Goal: Register for event/course

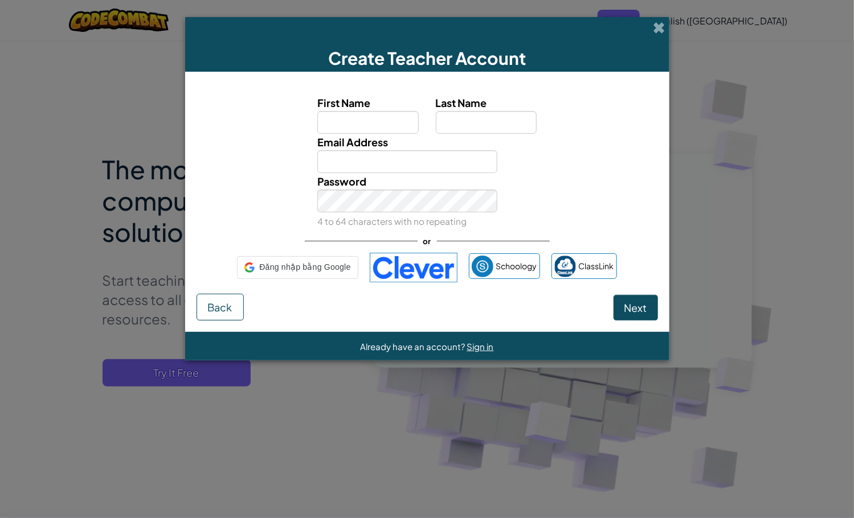
click at [288, 265] on span "Đăng nhập bằng Google" at bounding box center [304, 267] width 91 height 17
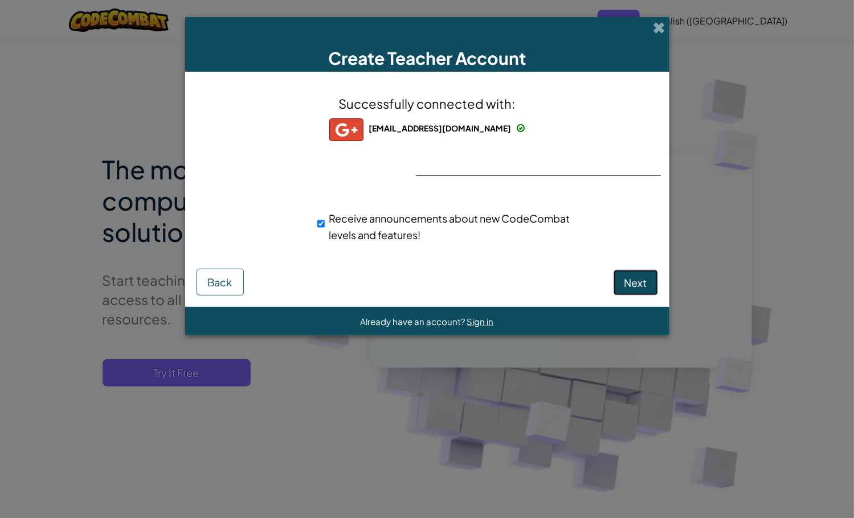
click at [631, 284] on span "Next" at bounding box center [635, 282] width 23 height 13
select select "United States"
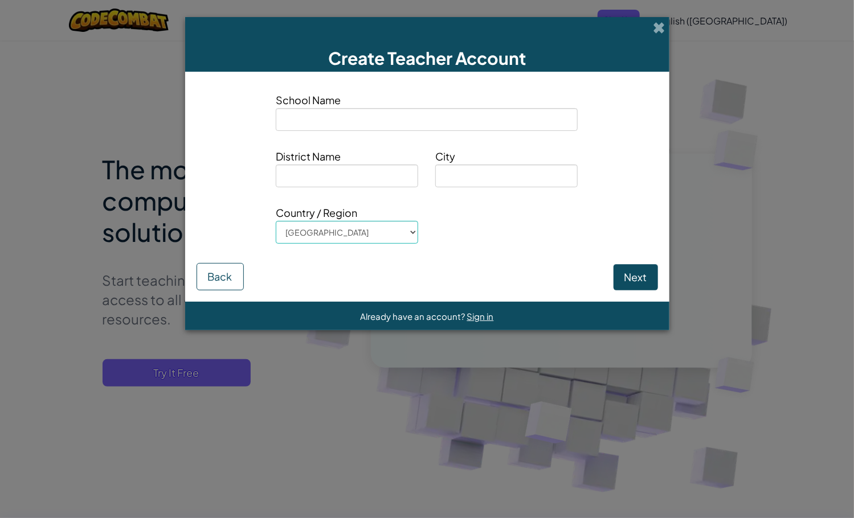
click at [431, 126] on input at bounding box center [427, 119] width 302 height 23
type input "Teky"
click at [367, 173] on input at bounding box center [347, 176] width 142 height 23
type input "District 10"
click at [486, 175] on input at bounding box center [506, 176] width 142 height 23
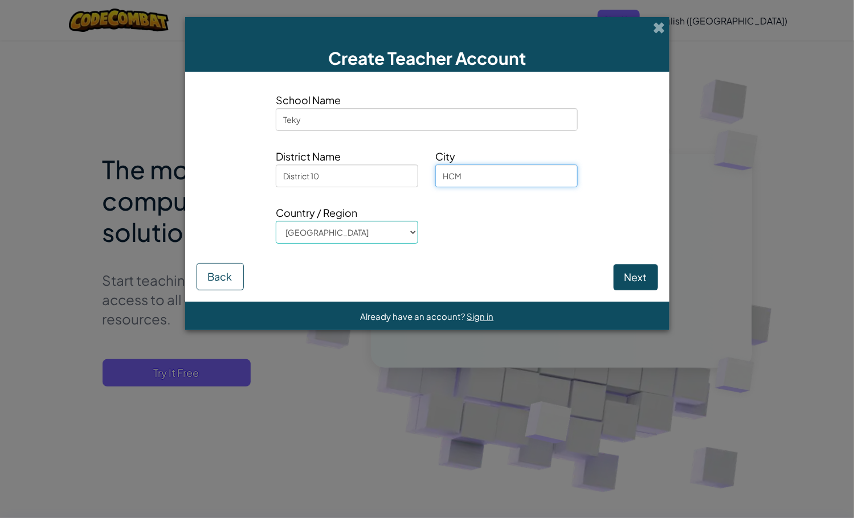
type input "HCM"
click at [276, 221] on select "Afghanistan Åland Islands Albania Algeria American Samoa Andorra Angola Anguill…" at bounding box center [347, 232] width 142 height 23
select select "Viet Nam"
click option "Viet Nam" at bounding box center [0, 0] width 0 height 0
click at [631, 284] on button "Next" at bounding box center [635, 277] width 44 height 26
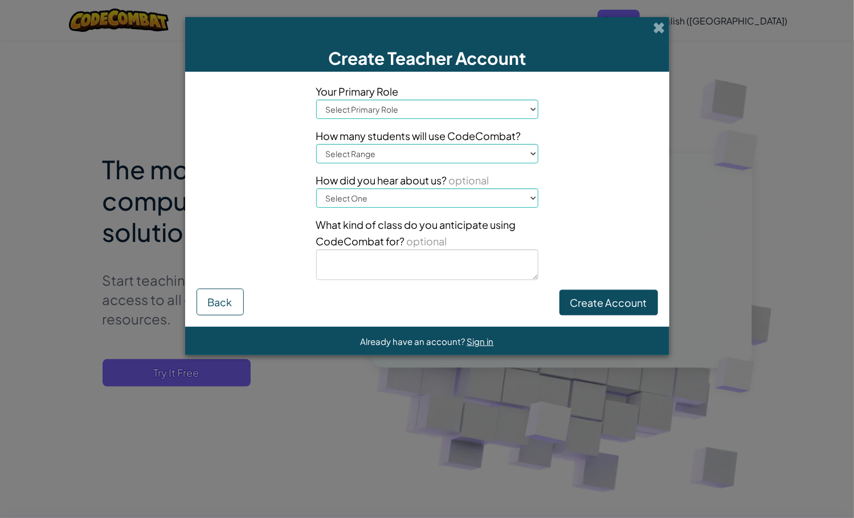
click at [316, 100] on select "Select Primary Role Principal Parent Technology coordinator Teacher Curriculum …" at bounding box center [427, 109] width 222 height 19
select select "Teacher"
click option "Teacher" at bounding box center [0, 0] width 0 height 0
click at [316, 144] on select "Select Range 1-10 11-50 51-100 101-200 201-500 501-1000 1000+" at bounding box center [427, 153] width 222 height 19
select select "11-50"
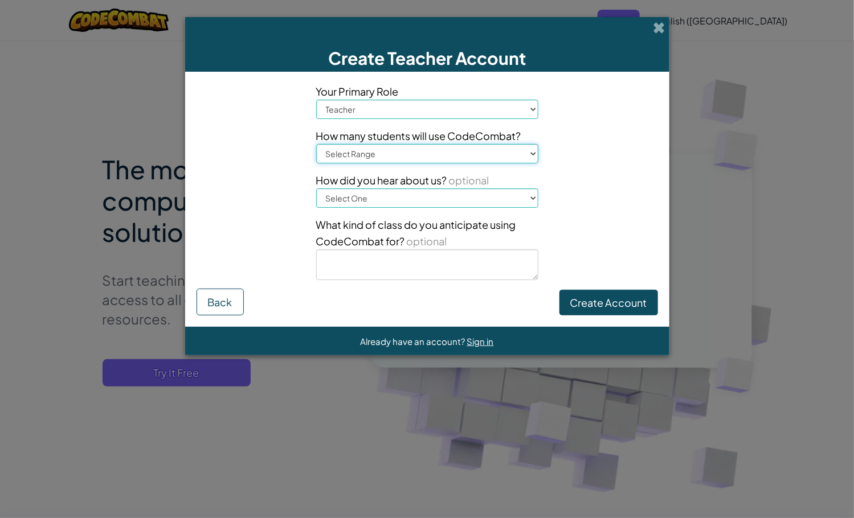
click option "11-50" at bounding box center [0, 0] width 0 height 0
click at [316, 189] on select "Select One Conference (e.g. ISTE) Code.org/Hour of Code A teacher An administra…" at bounding box center [427, 198] width 222 height 19
select select "A teacher"
click option "A teacher" at bounding box center [0, 0] width 0 height 0
click at [591, 306] on button "Create Account" at bounding box center [608, 303] width 99 height 26
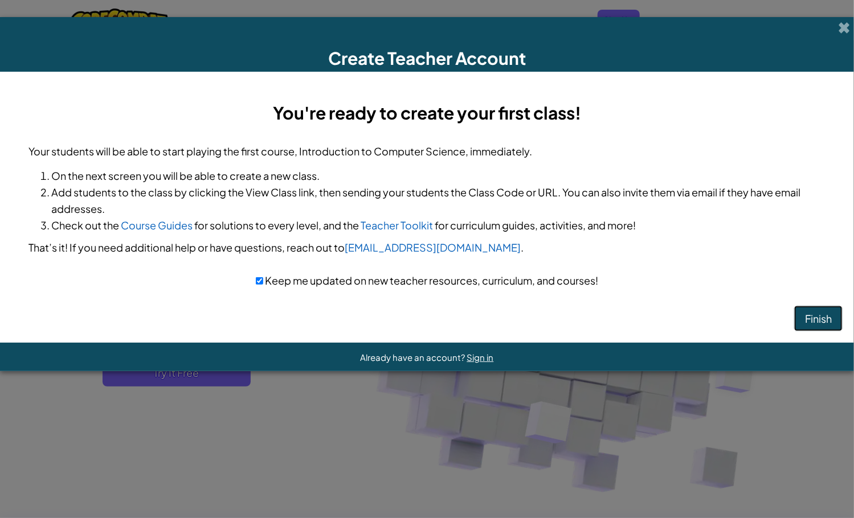
click at [831, 320] on button "Finish" at bounding box center [818, 319] width 48 height 26
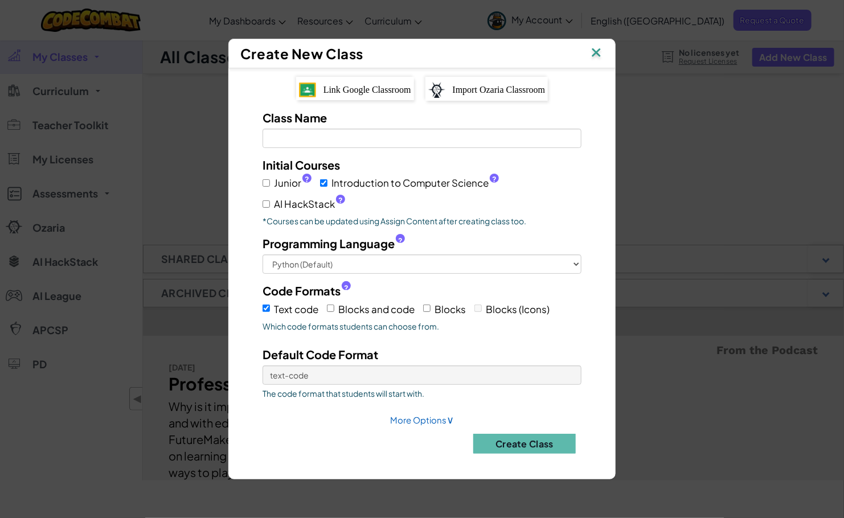
click at [598, 54] on img at bounding box center [596, 53] width 15 height 17
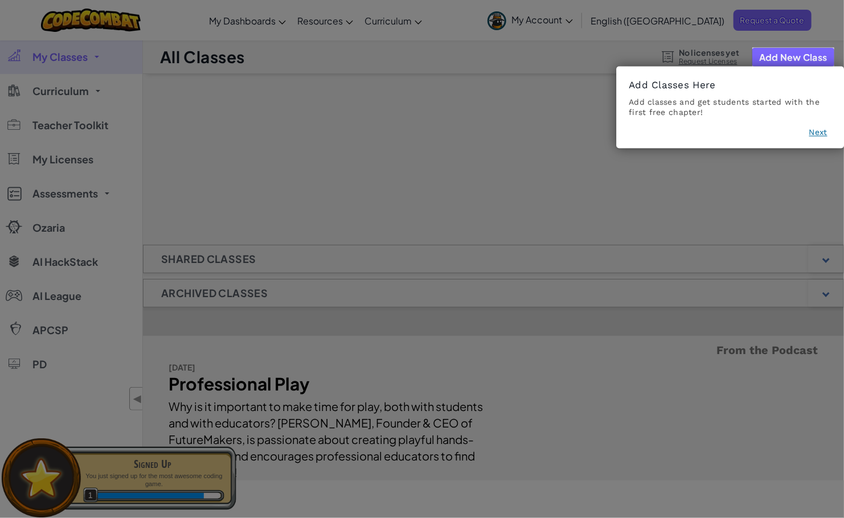
click at [818, 130] on button "Next" at bounding box center [818, 132] width 18 height 11
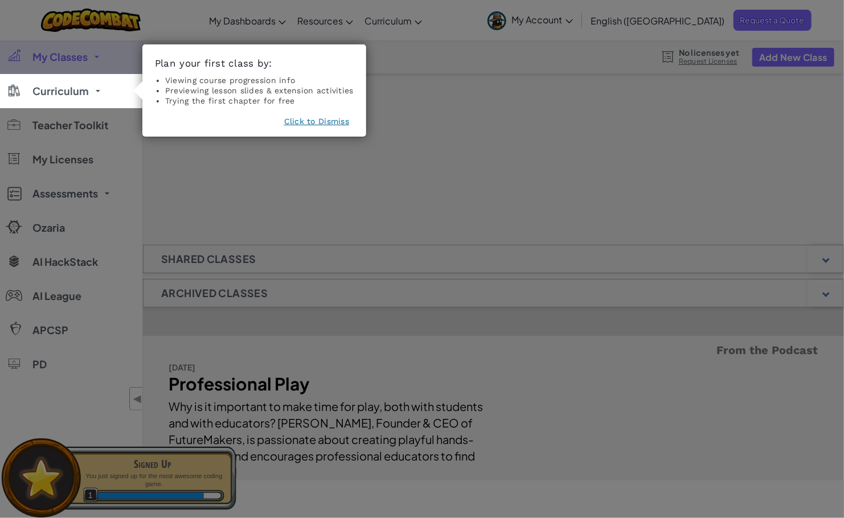
click at [321, 122] on button "Click to Dismiss" at bounding box center [316, 121] width 65 height 11
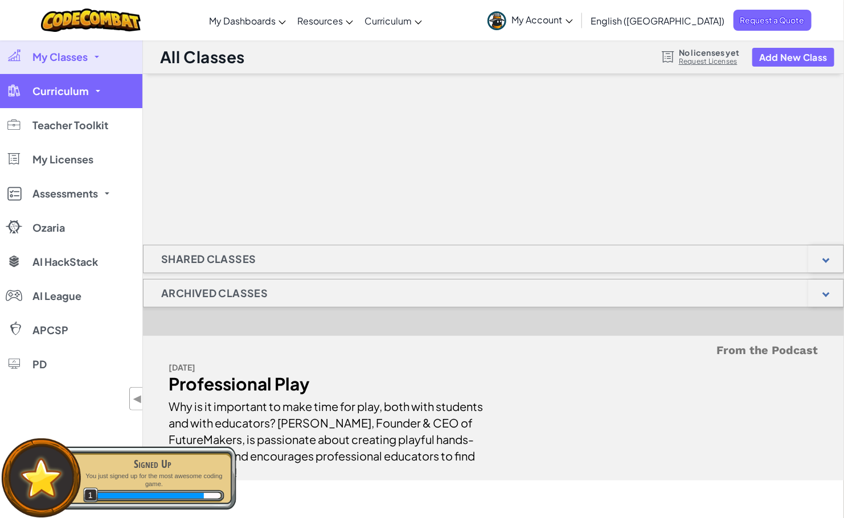
click at [66, 84] on link "Curriculum" at bounding box center [71, 91] width 142 height 34
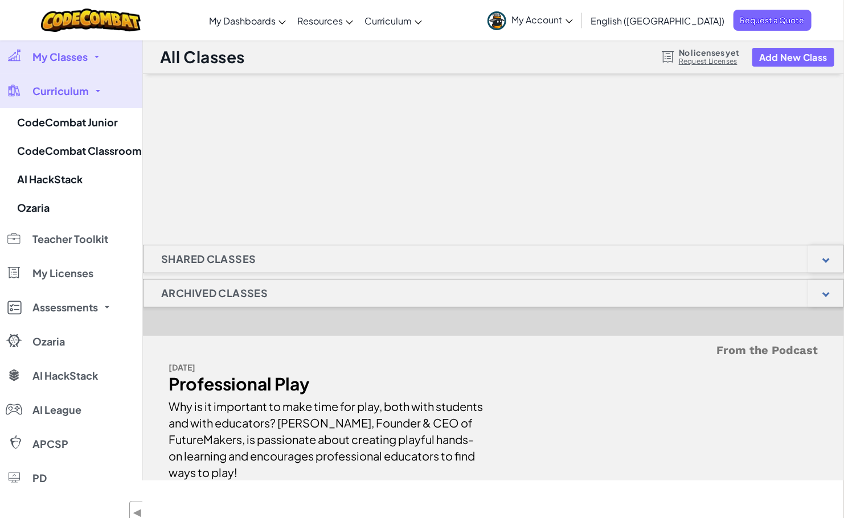
click at [68, 96] on span "Curriculum" at bounding box center [60, 91] width 56 height 10
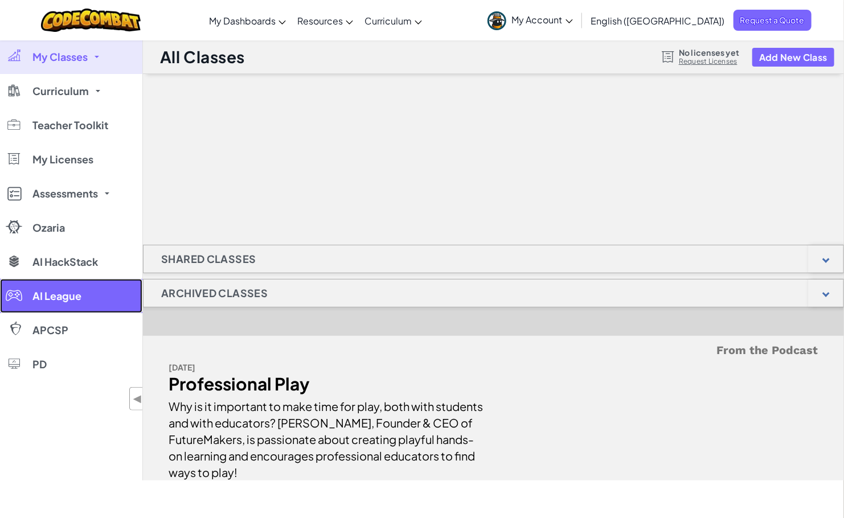
click at [56, 296] on span "AI League" at bounding box center [56, 296] width 49 height 10
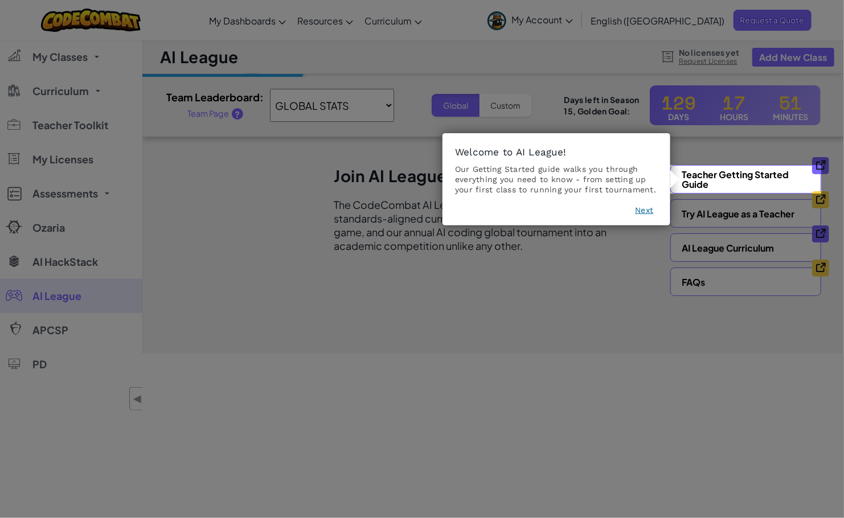
click at [584, 300] on icon at bounding box center [427, 259] width 854 height 518
click at [648, 208] on button "Next" at bounding box center [644, 209] width 18 height 11
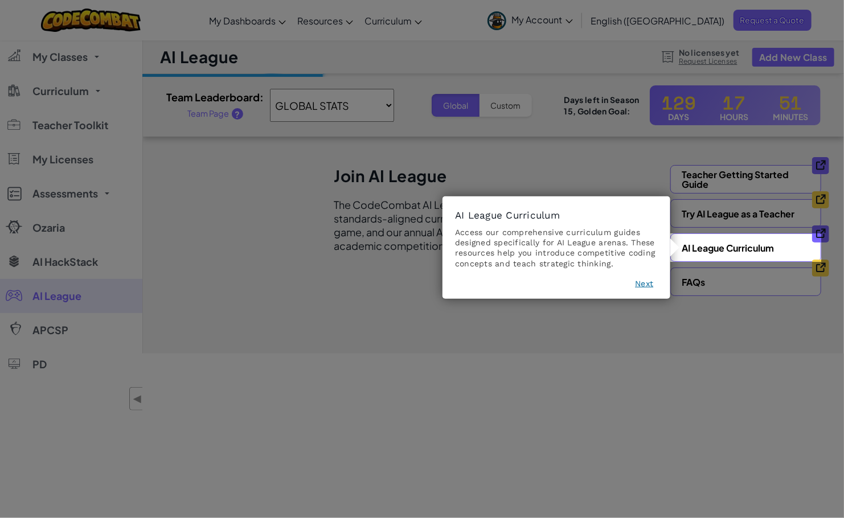
click at [648, 285] on button "Next" at bounding box center [644, 283] width 18 height 11
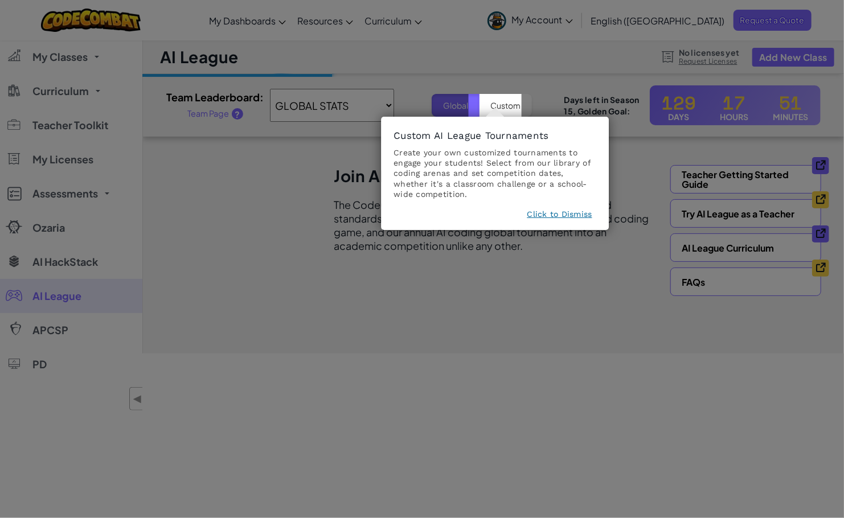
click at [584, 214] on button "Click to Dismiss" at bounding box center [559, 213] width 65 height 11
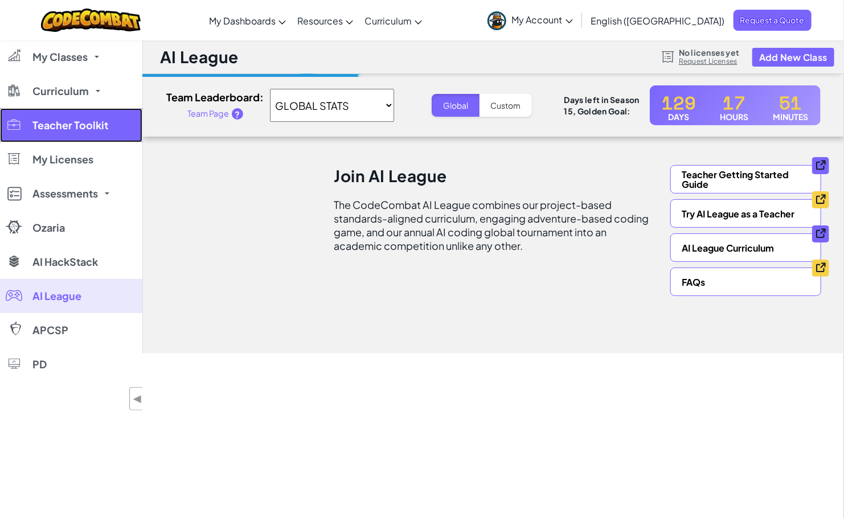
click at [48, 134] on link "Teacher Toolkit" at bounding box center [71, 125] width 142 height 34
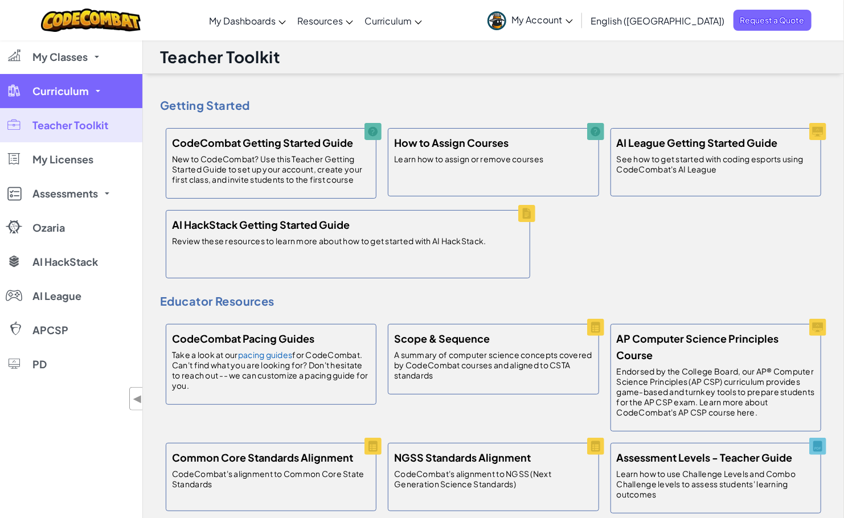
click at [88, 87] on link "Curriculum" at bounding box center [71, 91] width 142 height 34
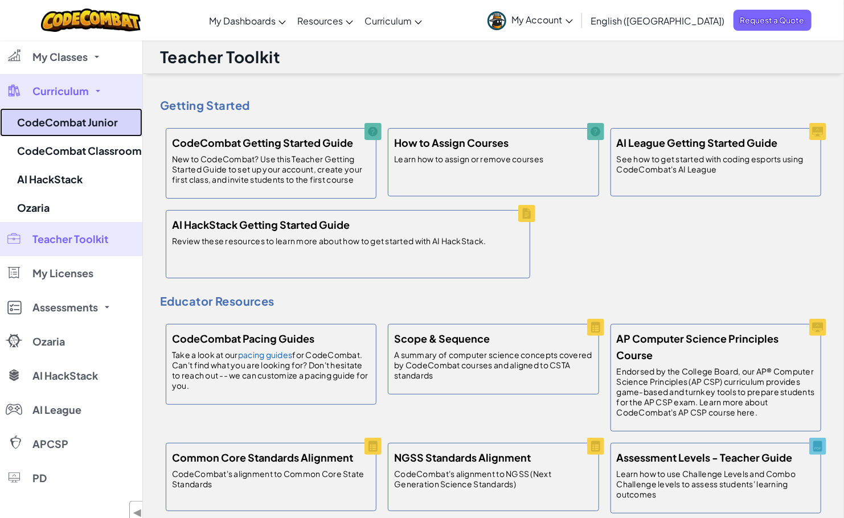
click at [64, 130] on link "CodeCombat Junior" at bounding box center [71, 122] width 142 height 28
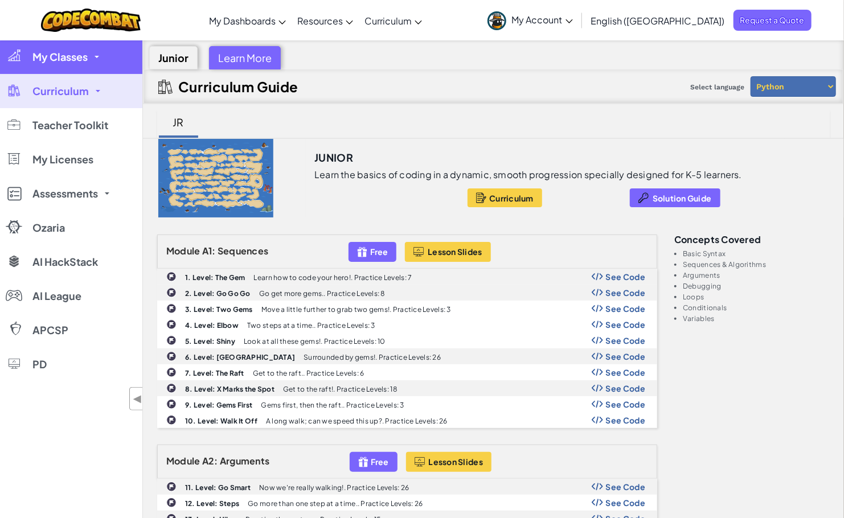
click at [99, 65] on link "My Classes" at bounding box center [71, 57] width 142 height 34
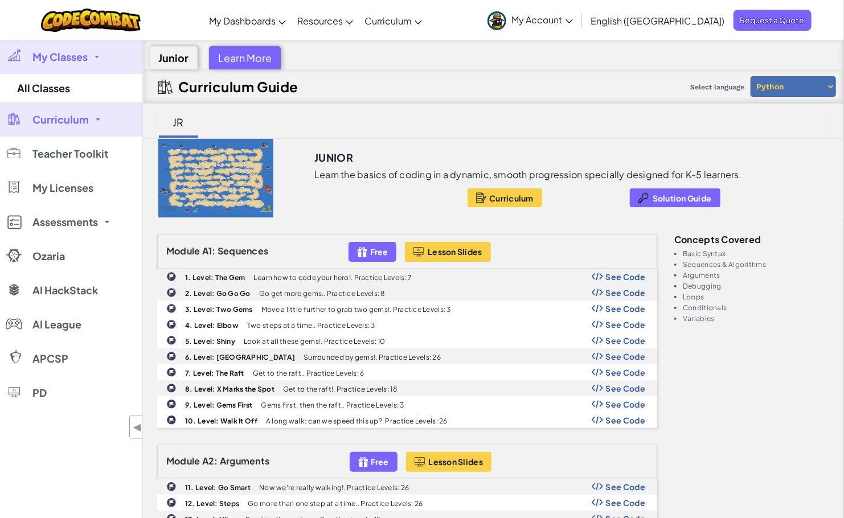
click at [99, 65] on link "My Classes" at bounding box center [71, 57] width 142 height 34
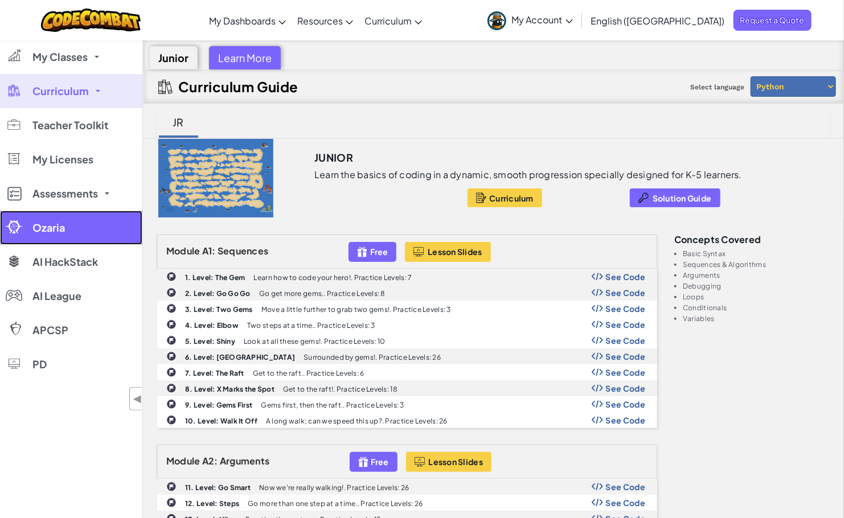
click at [91, 244] on link "Ozaria" at bounding box center [71, 228] width 142 height 34
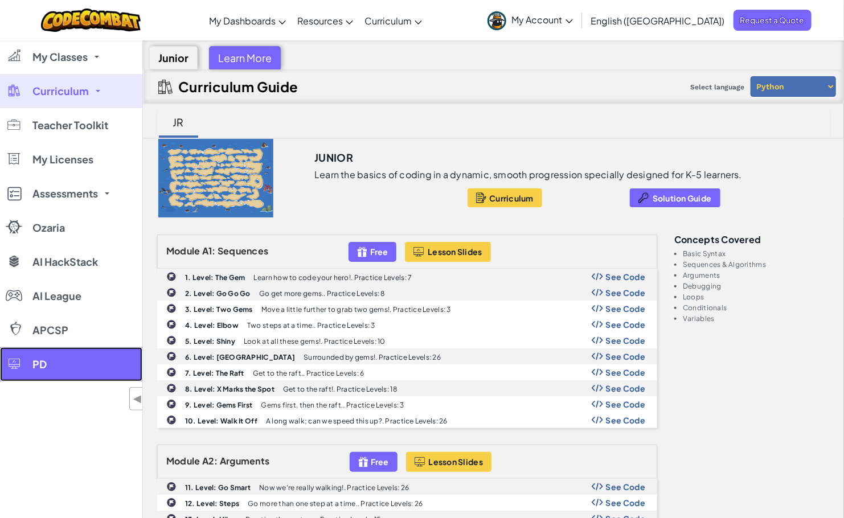
click at [54, 363] on link "PD" at bounding box center [71, 364] width 142 height 34
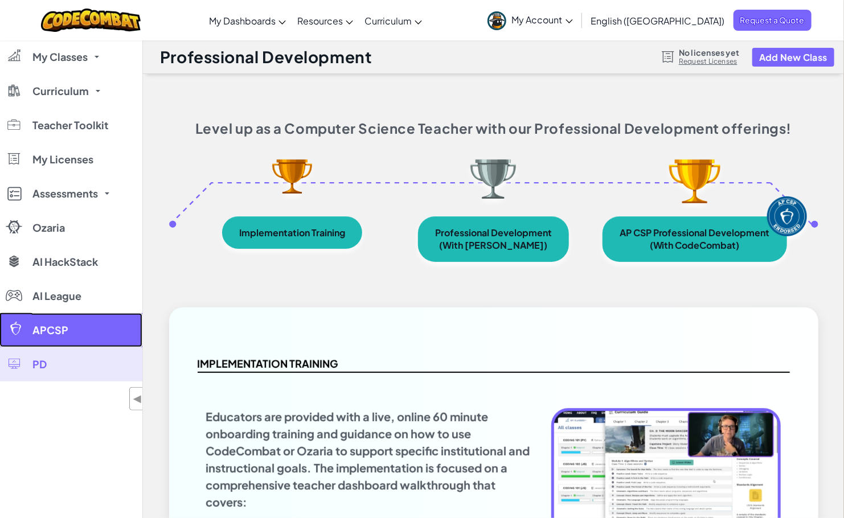
click at [60, 320] on link "APCSP" at bounding box center [71, 330] width 142 height 34
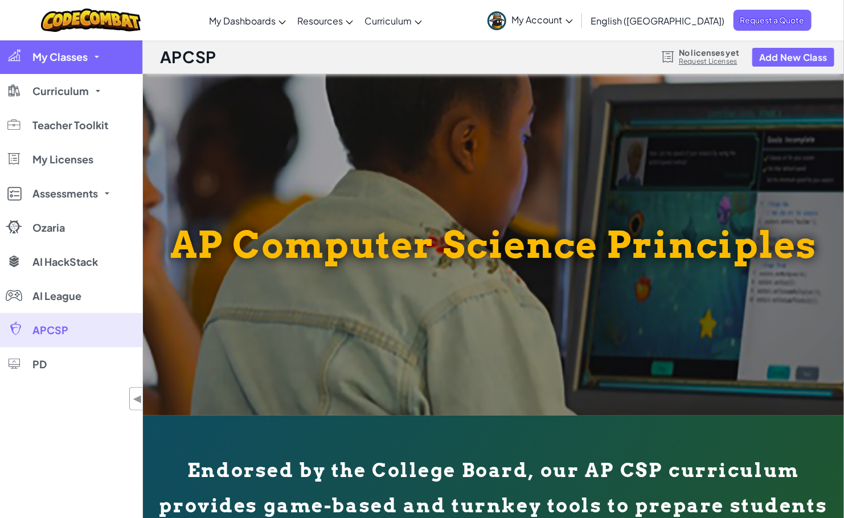
click at [112, 64] on link "My Classes" at bounding box center [71, 57] width 142 height 34
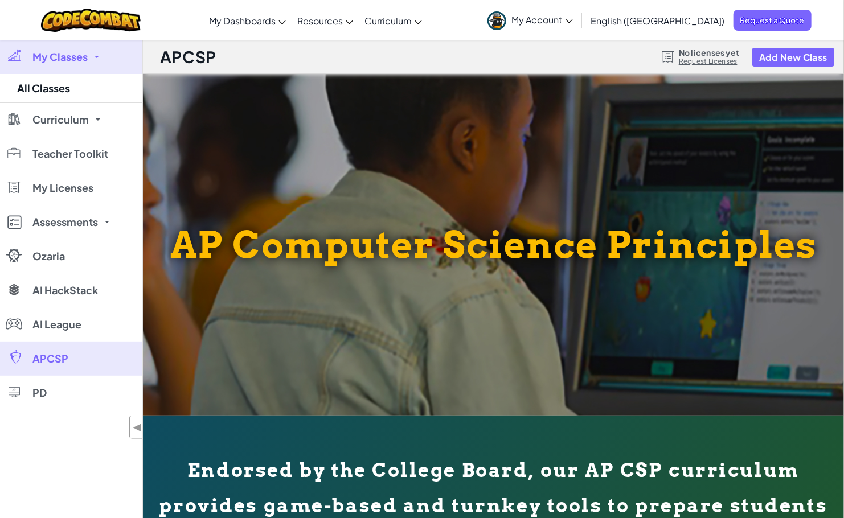
click at [112, 64] on link "My Classes" at bounding box center [71, 57] width 142 height 34
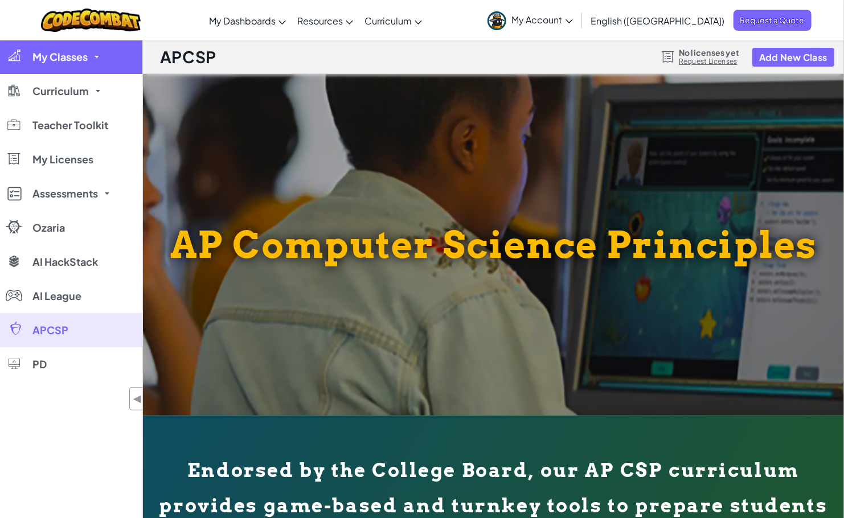
click at [80, 62] on span "My Classes" at bounding box center [59, 57] width 55 height 10
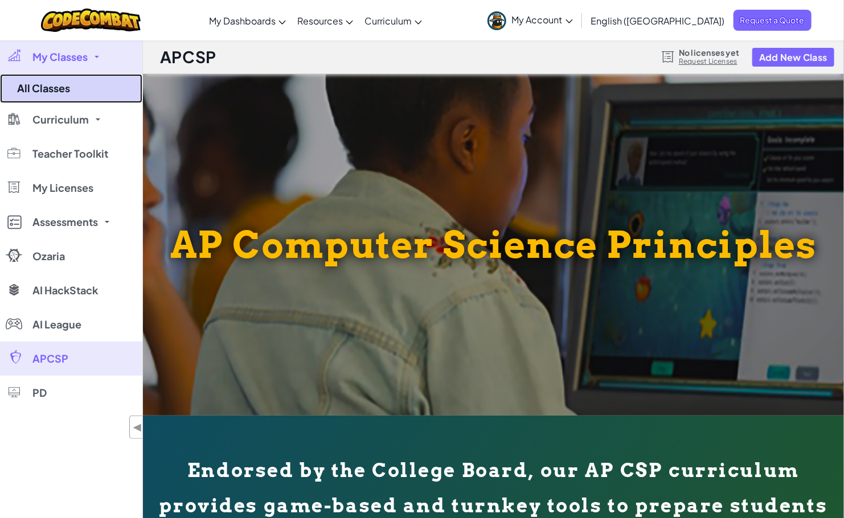
click at [72, 91] on link "All Classes" at bounding box center [71, 88] width 142 height 29
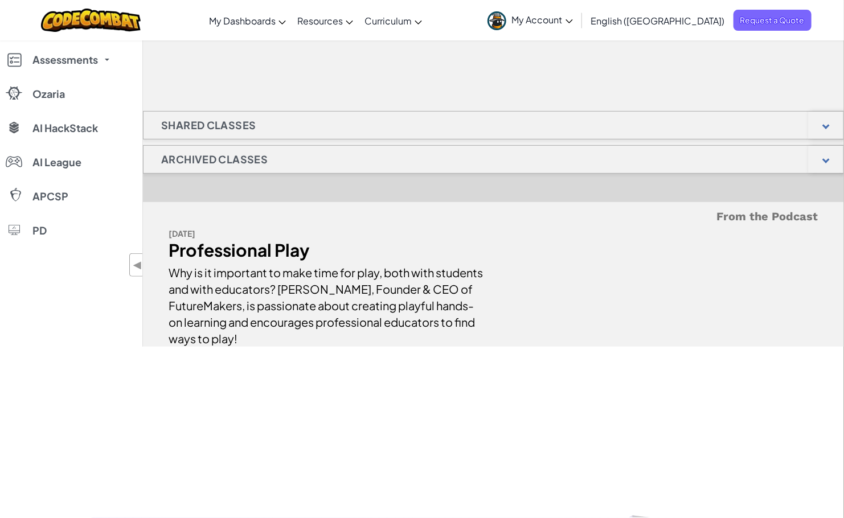
scroll to position [200, 0]
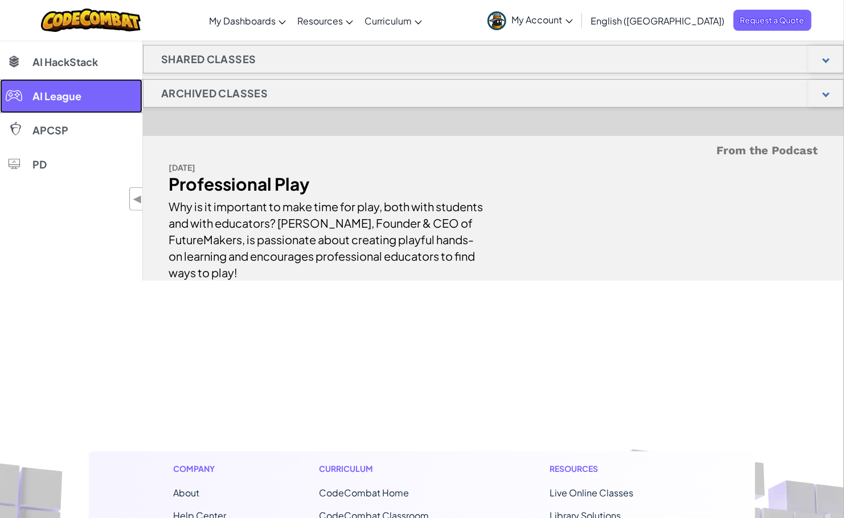
click at [74, 103] on link "AI League" at bounding box center [71, 96] width 142 height 34
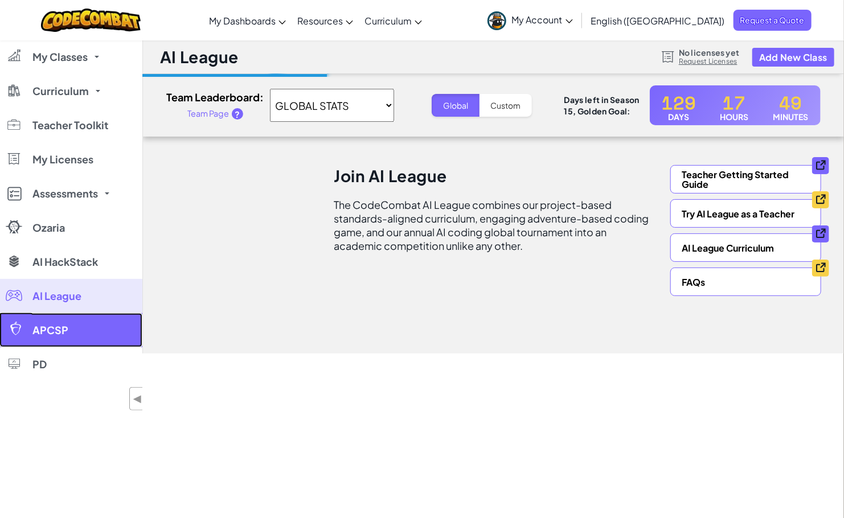
click at [67, 329] on link "APCSP" at bounding box center [71, 330] width 142 height 34
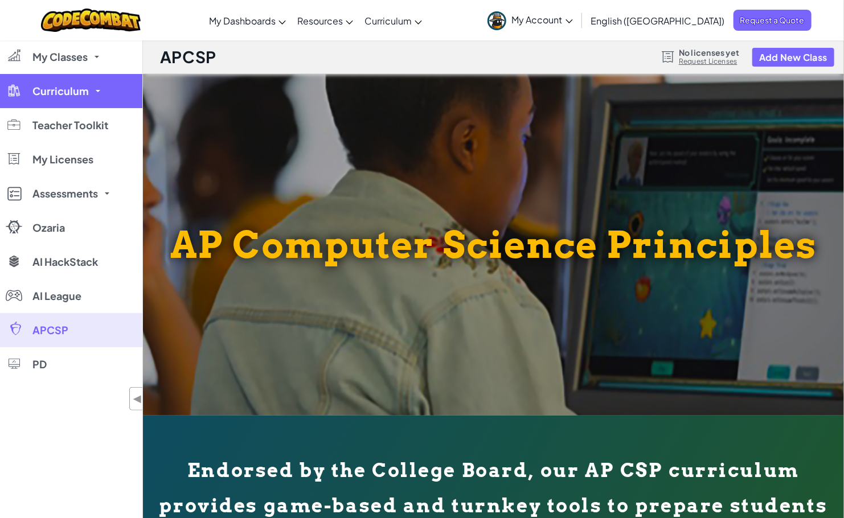
click at [83, 94] on span "Curriculum" at bounding box center [60, 91] width 56 height 10
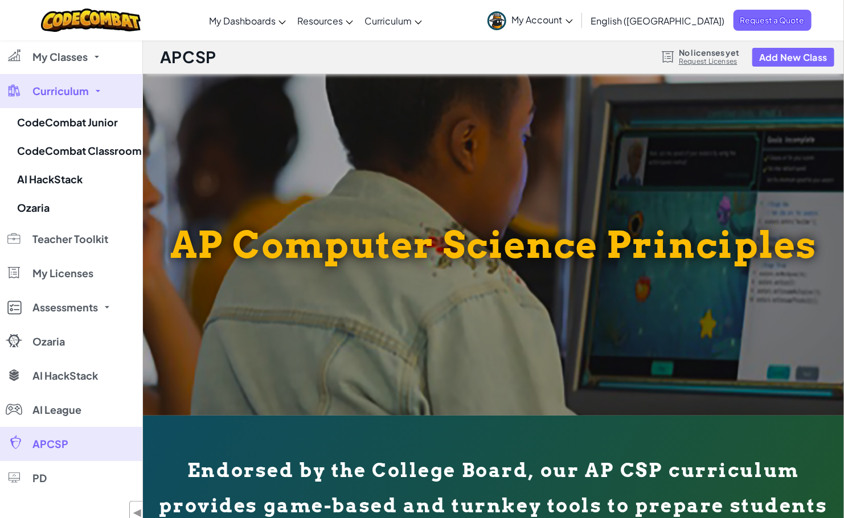
click at [83, 94] on span "Curriculum" at bounding box center [60, 91] width 56 height 10
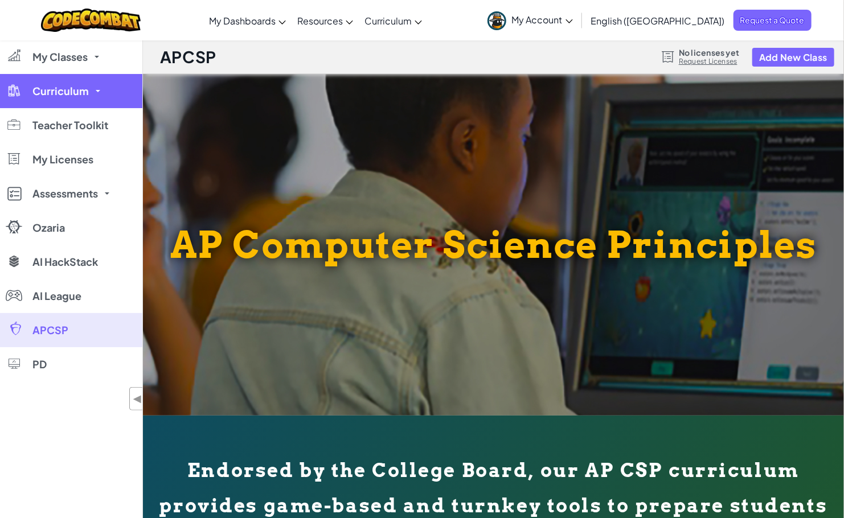
click at [83, 94] on span "Curriculum" at bounding box center [60, 91] width 56 height 10
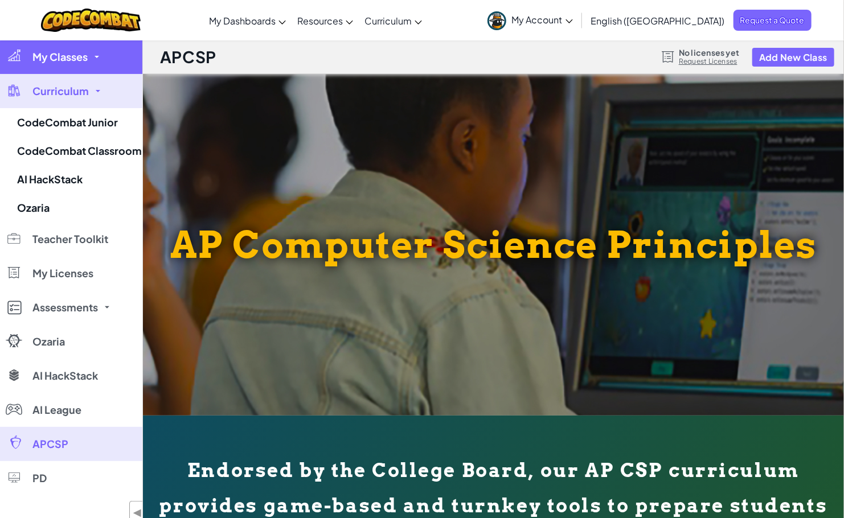
click at [94, 63] on link "My Classes" at bounding box center [71, 57] width 142 height 34
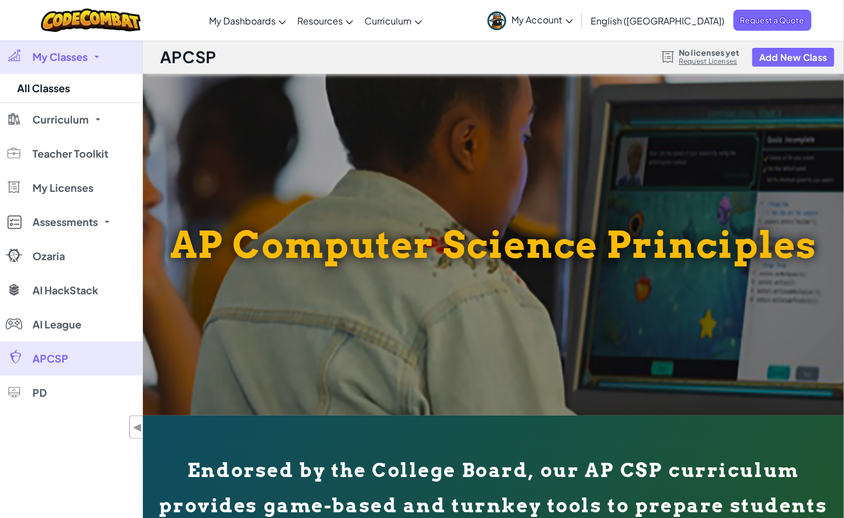
click at [89, 63] on link "My Classes" at bounding box center [71, 57] width 142 height 34
